Goal: Register for event/course

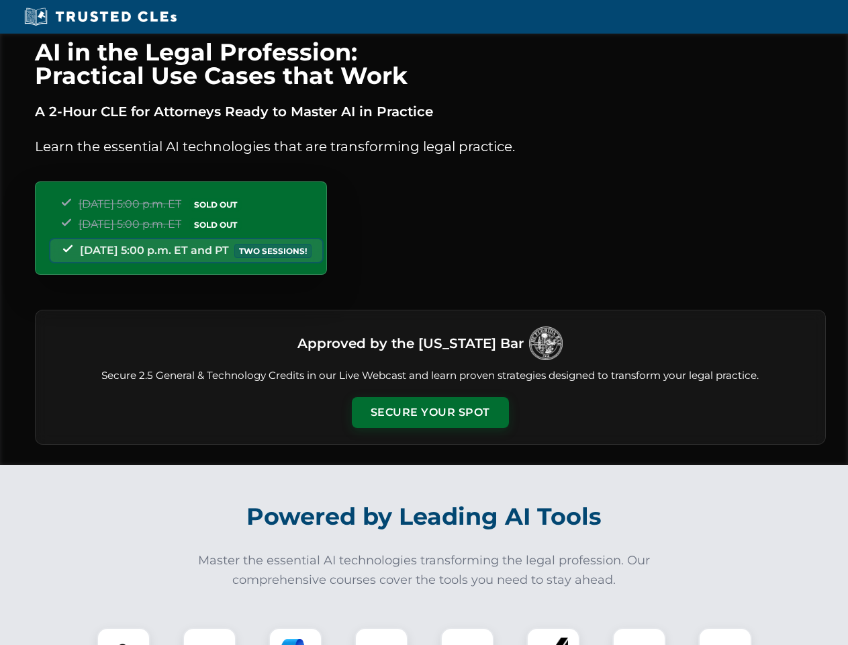
click at [430, 412] on button "Secure Your Spot" at bounding box center [430, 412] width 157 height 31
click at [124, 636] on img at bounding box center [123, 654] width 39 height 39
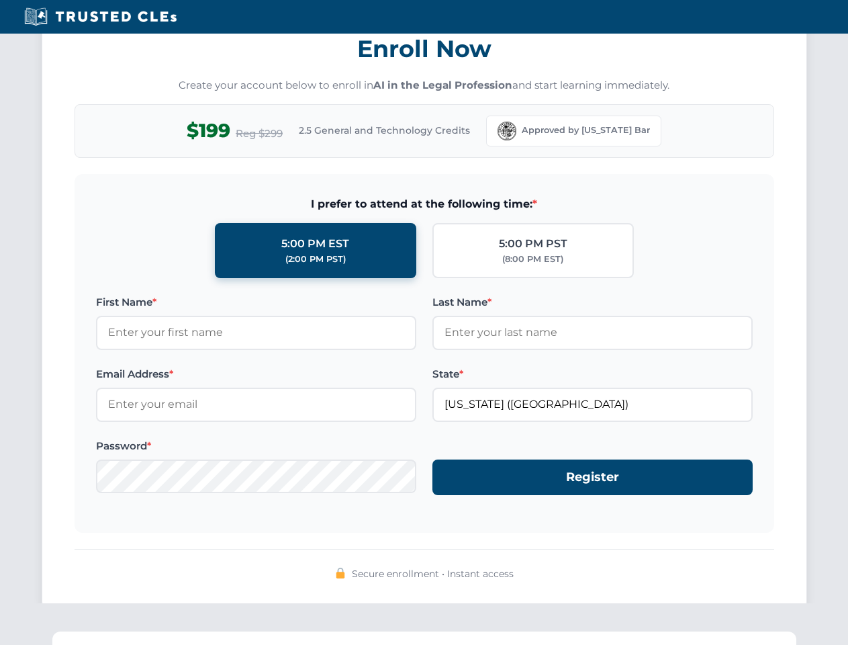
scroll to position [1319, 0]
